Goal: Browse casually

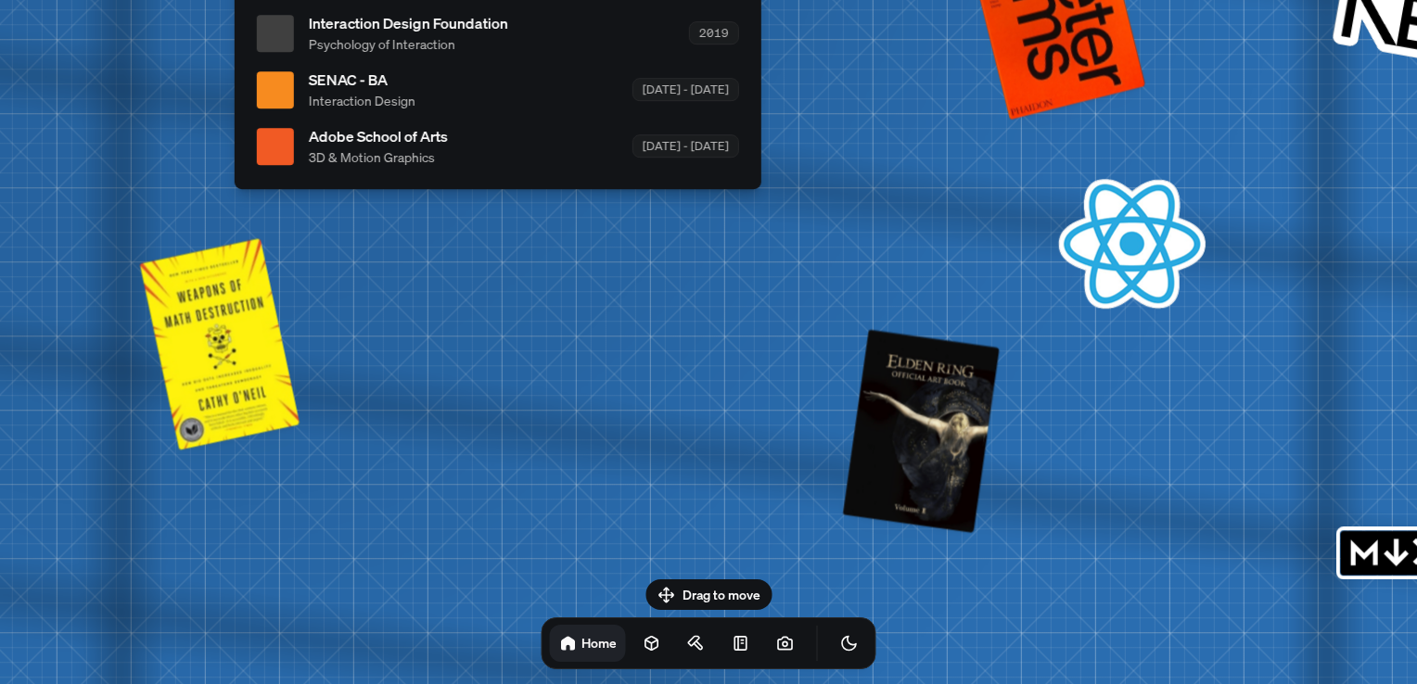
drag, startPoint x: 705, startPoint y: 454, endPoint x: 289, endPoint y: 558, distance: 428.5
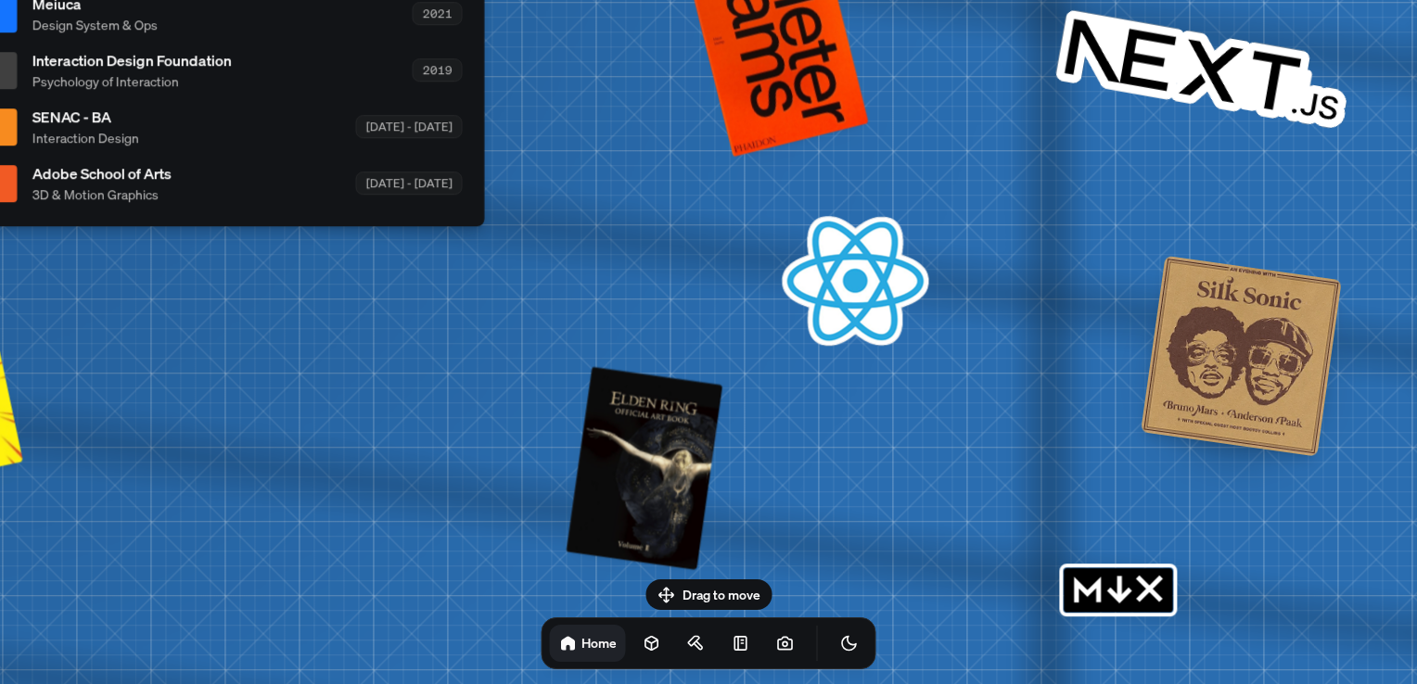
drag, startPoint x: 846, startPoint y: 336, endPoint x: 520, endPoint y: 210, distance: 349.1
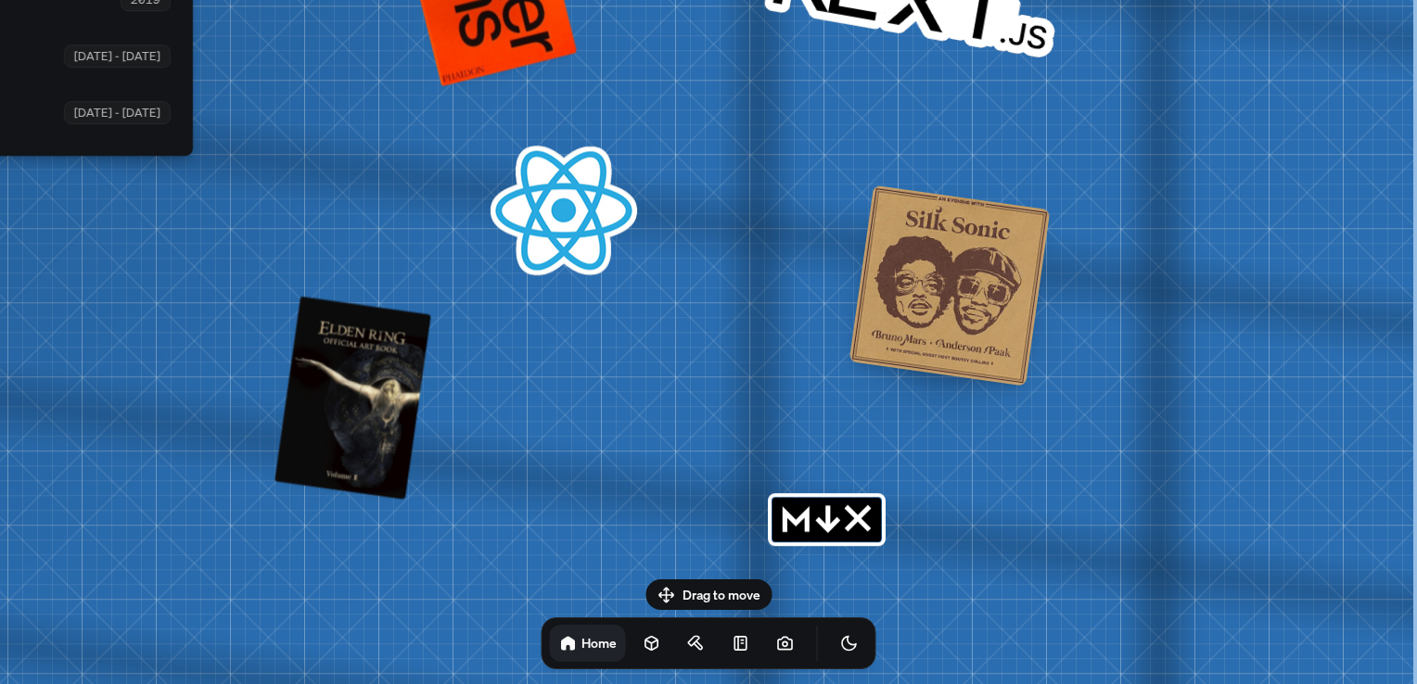
drag, startPoint x: 702, startPoint y: 423, endPoint x: 452, endPoint y: 449, distance: 251.8
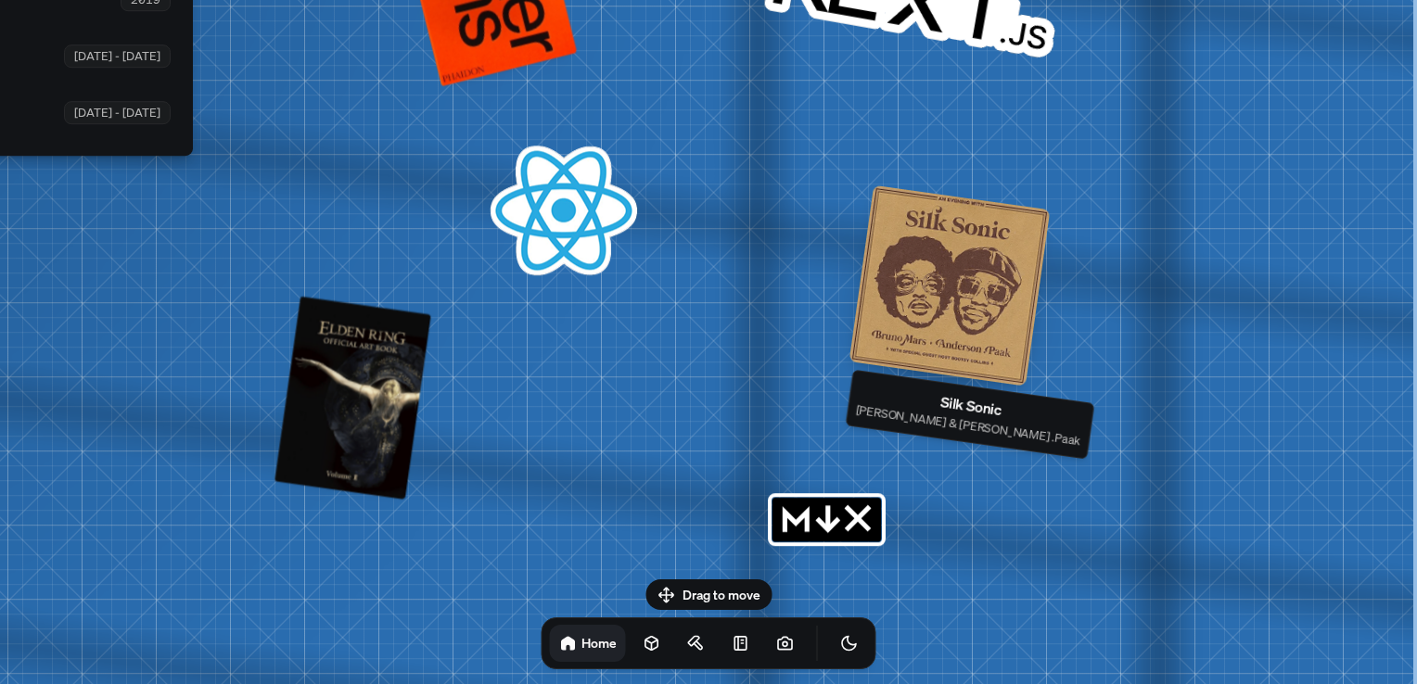
click at [945, 261] on div at bounding box center [950, 285] width 201 height 201
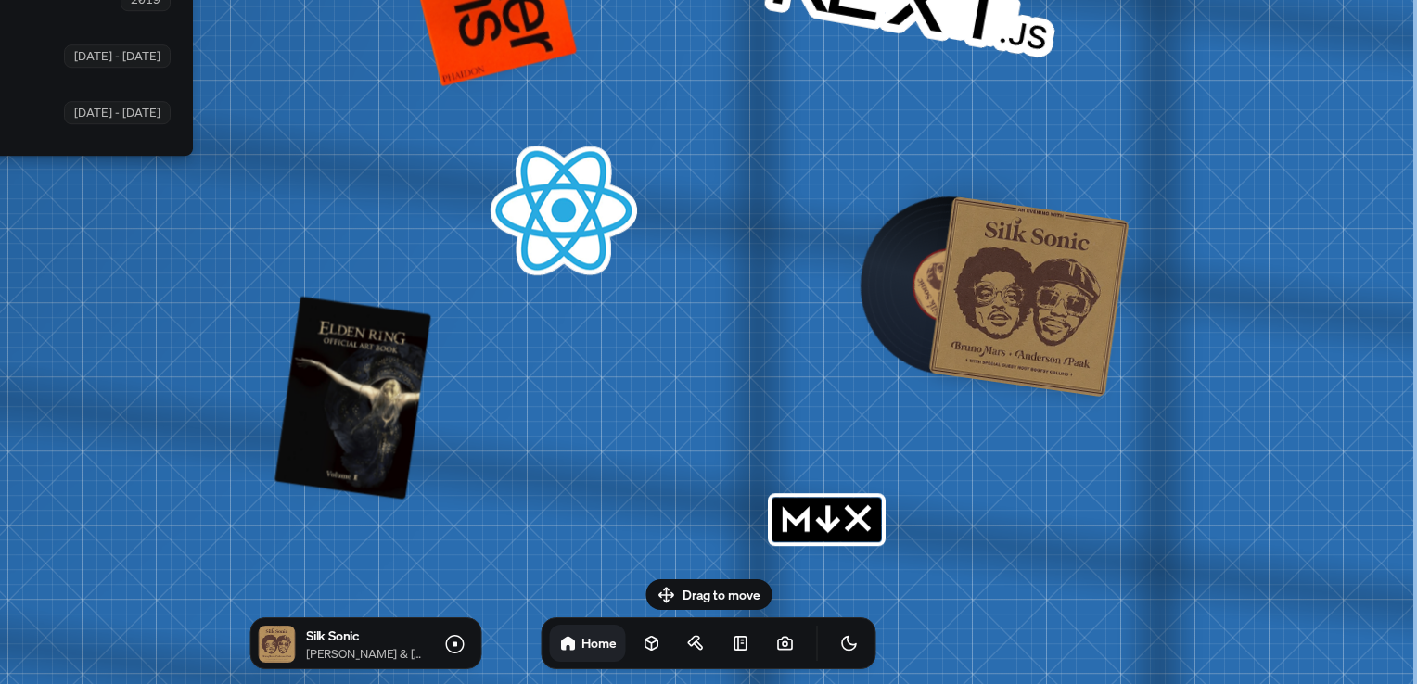
click at [945, 261] on div at bounding box center [1028, 297] width 201 height 201
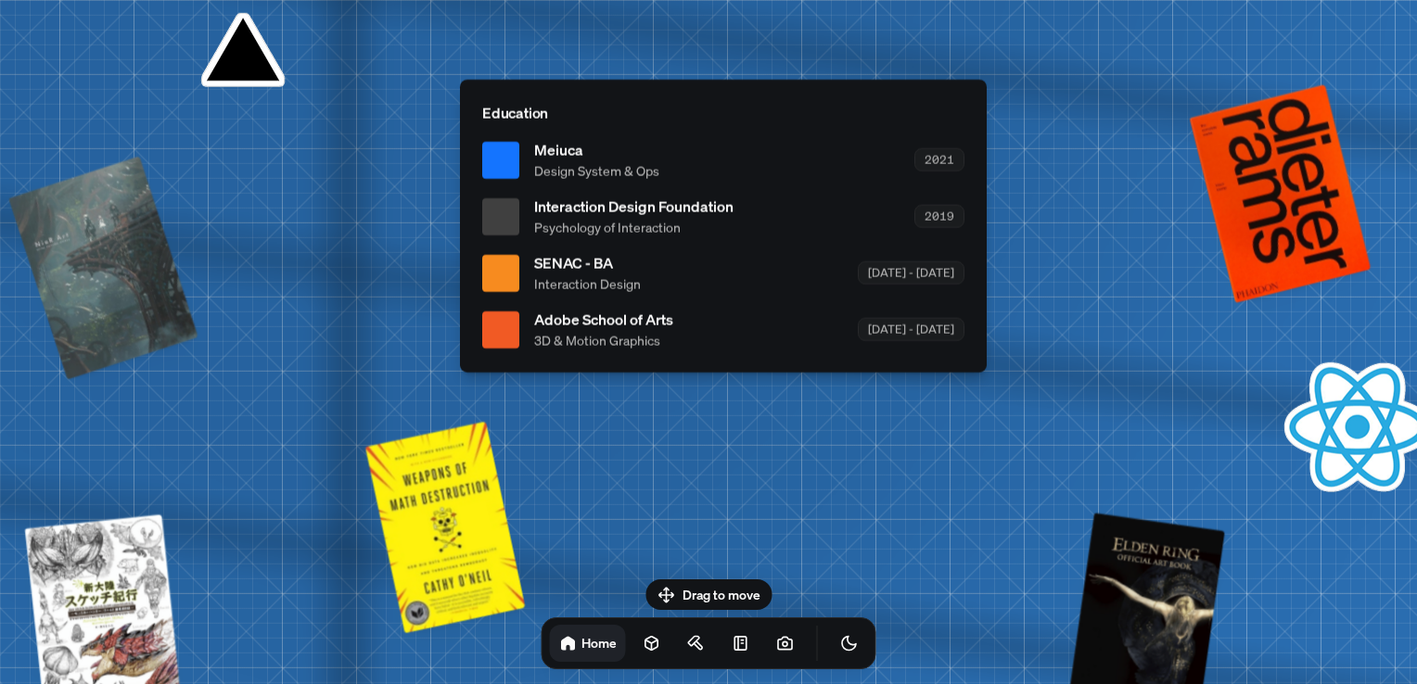
drag, startPoint x: 621, startPoint y: 288, endPoint x: 1416, endPoint y: 522, distance: 828.7
click at [1416, 0] on html "[PERSON_NAME] [PERSON_NAME] Design Engineer Welcome to my space on the internet…" at bounding box center [708, 0] width 1417 height 0
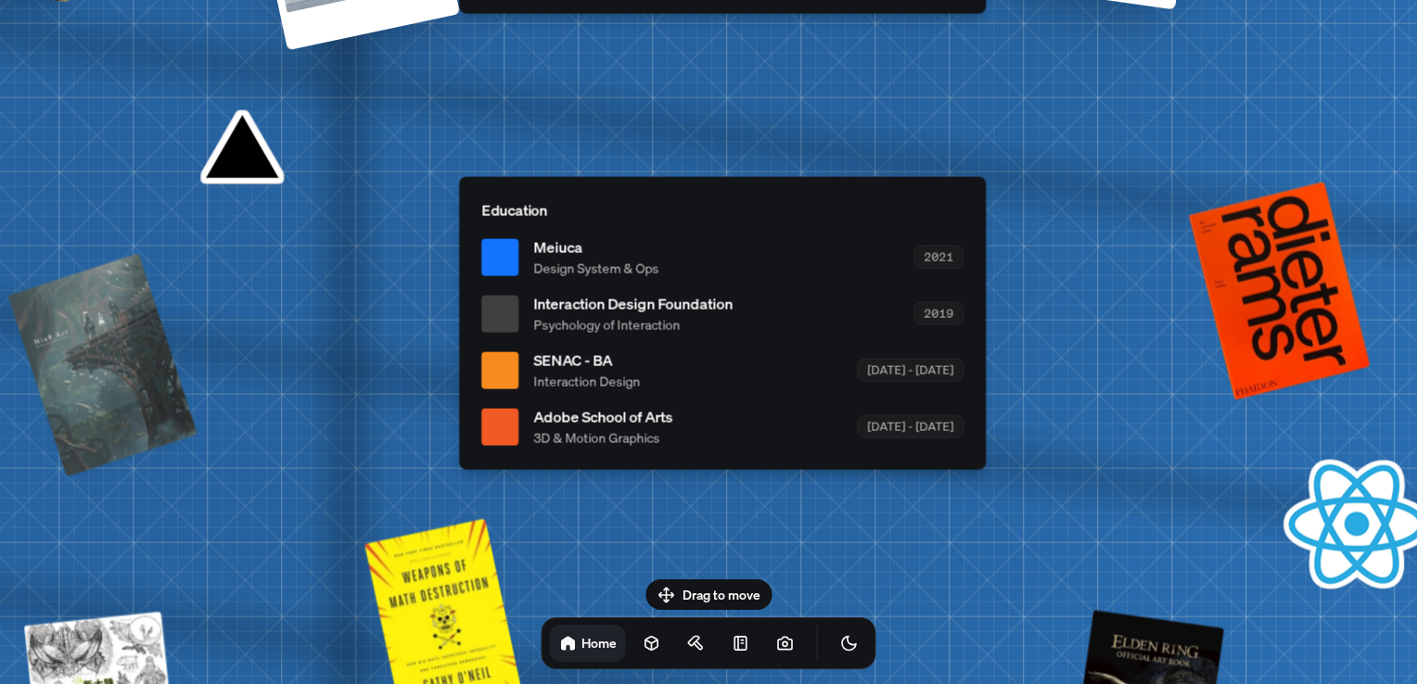
drag, startPoint x: 974, startPoint y: 438, endPoint x: 954, endPoint y: 677, distance: 240.1
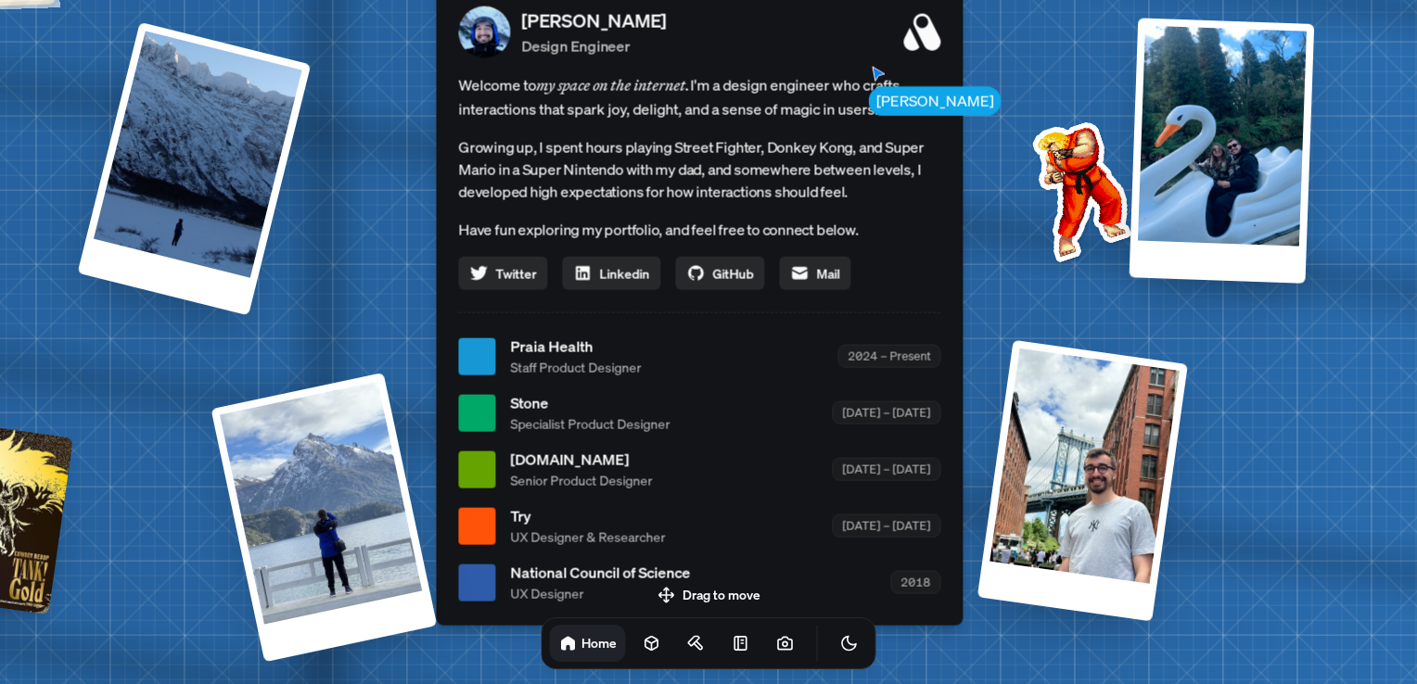
drag, startPoint x: 858, startPoint y: 279, endPoint x: 850, endPoint y: 732, distance: 452.7
click at [850, 0] on html "[PERSON_NAME] [PERSON_NAME] Design Engineer Welcome to my space on the internet…" at bounding box center [708, 0] width 1417 height 0
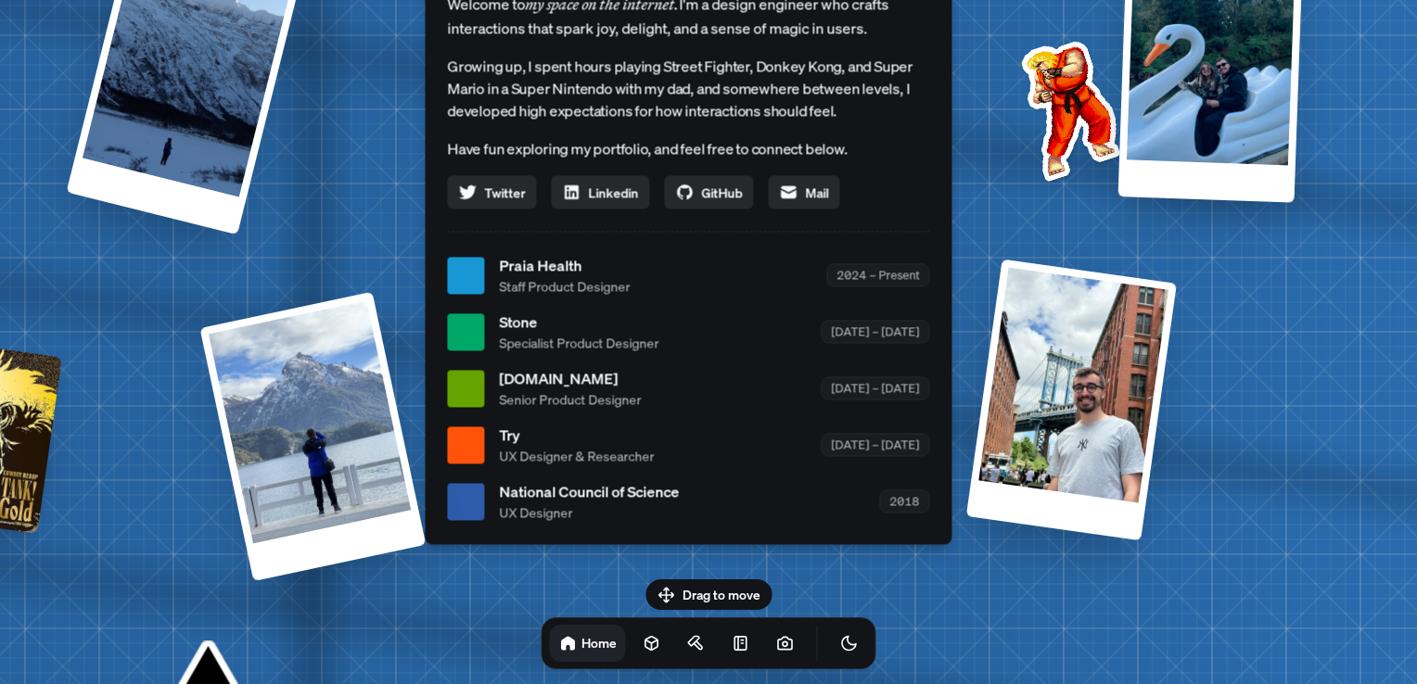
drag, startPoint x: 1017, startPoint y: 178, endPoint x: 1005, endPoint y: 94, distance: 85.3
click at [1005, 94] on img at bounding box center [1067, 107] width 187 height 187
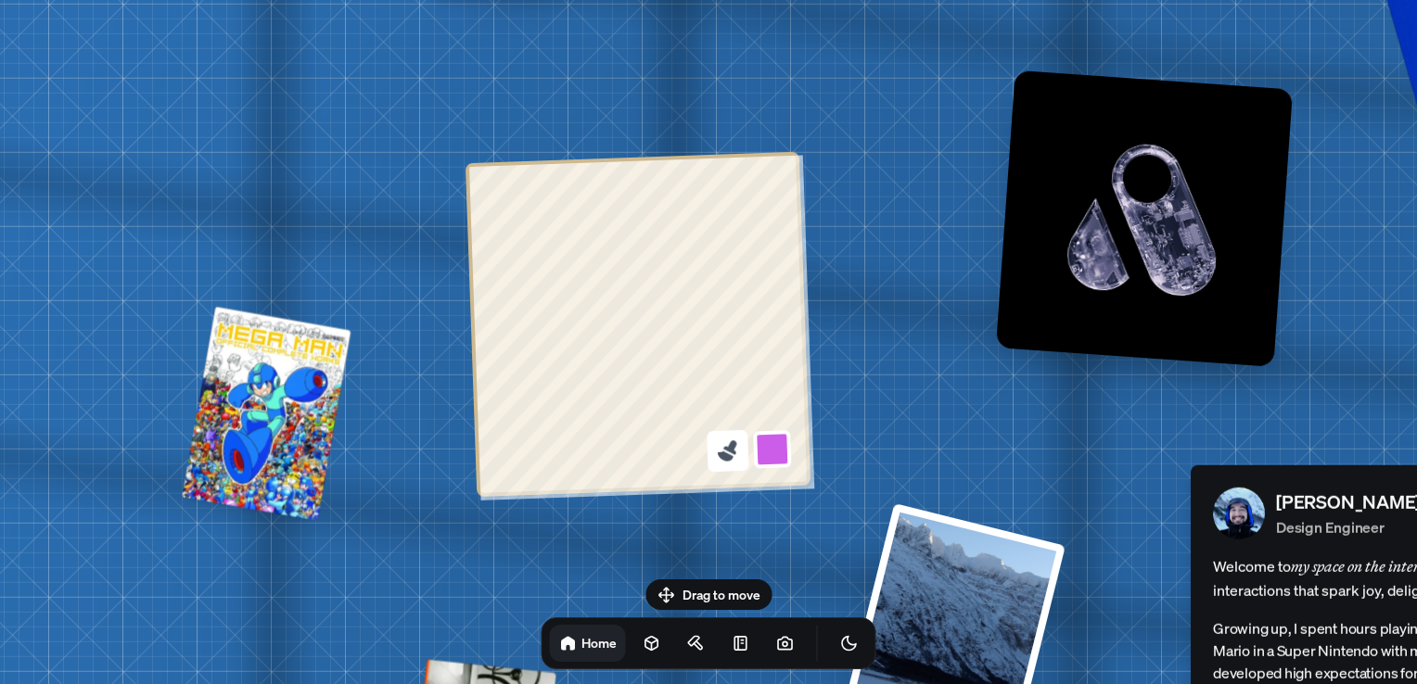
click at [735, 448] on icon at bounding box center [727, 451] width 25 height 25
click at [730, 452] on icon at bounding box center [730, 448] width 14 height 15
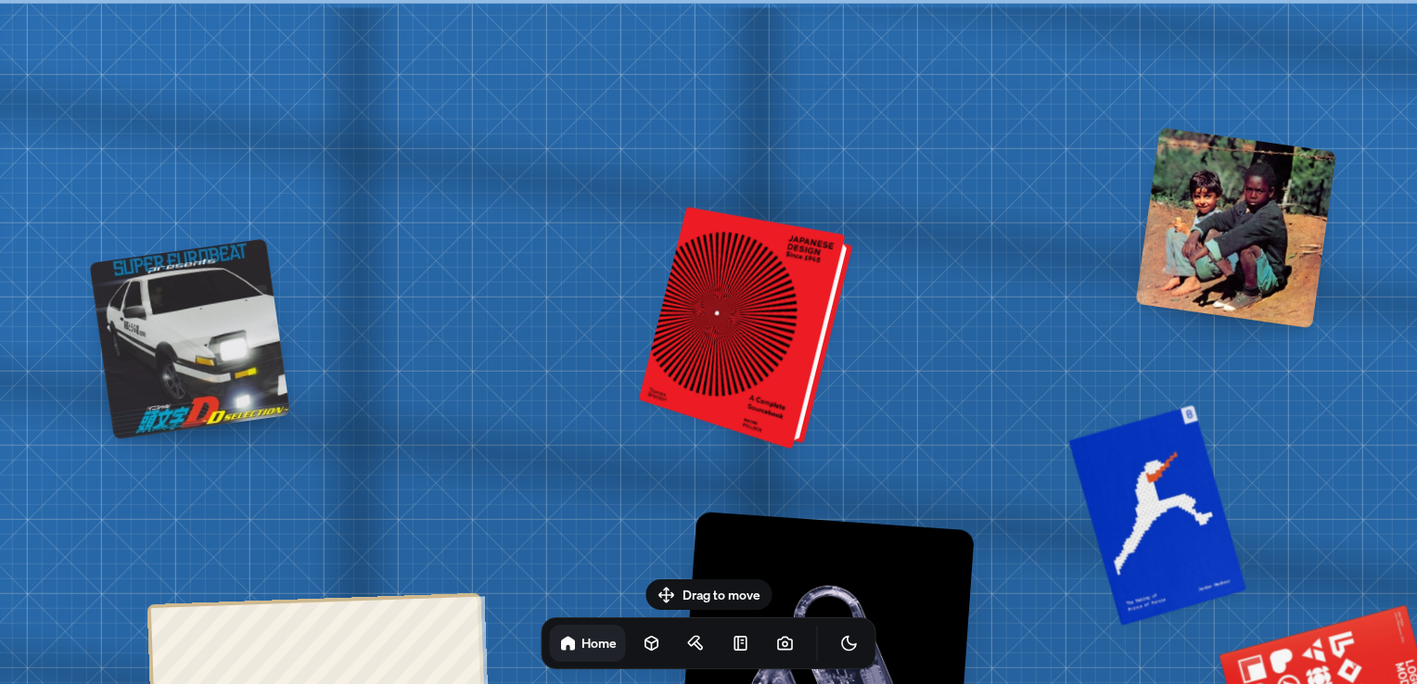
click at [737, 372] on div at bounding box center [748, 330] width 199 height 234
click at [816, 268] on div at bounding box center [748, 330] width 199 height 234
click at [797, 313] on div at bounding box center [748, 330] width 199 height 234
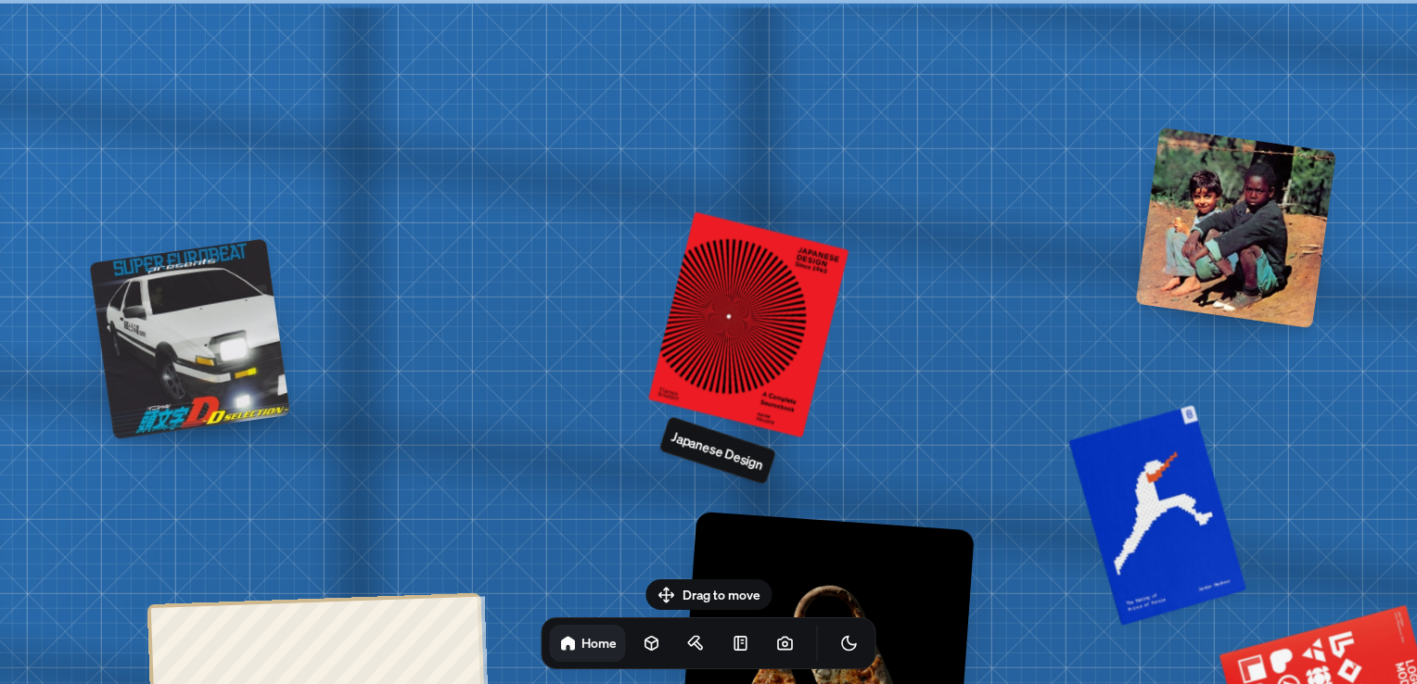
click at [710, 461] on div "Japanese Design" at bounding box center [717, 450] width 118 height 69
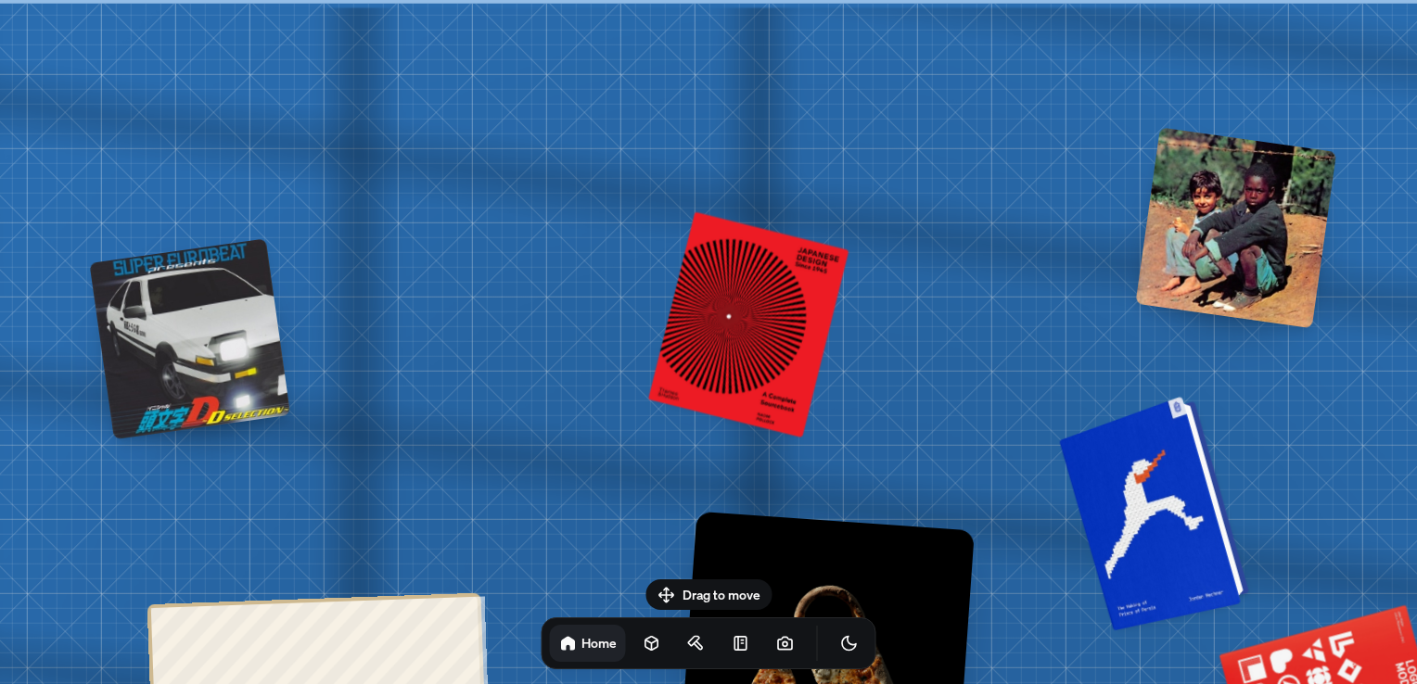
click at [1133, 479] on div at bounding box center [1157, 512] width 176 height 226
